Goal: Information Seeking & Learning: Learn about a topic

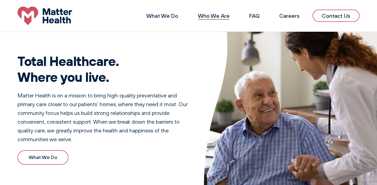
click at [218, 17] on link "Who We Are" at bounding box center [214, 15] width 32 height 7
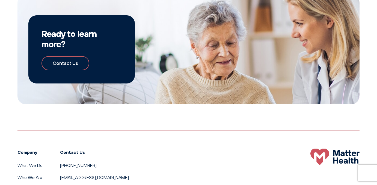
scroll to position [557, 0]
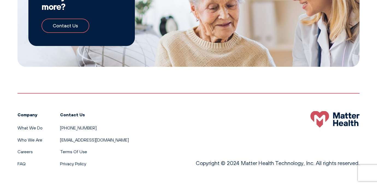
click at [203, 57] on div "Ready to learn more? Contact Us" at bounding box center [188, 11] width 342 height 109
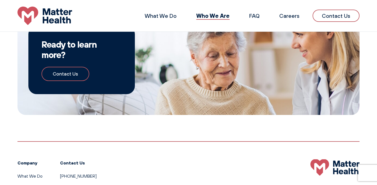
scroll to position [557, 0]
